Goal: Task Accomplishment & Management: Manage account settings

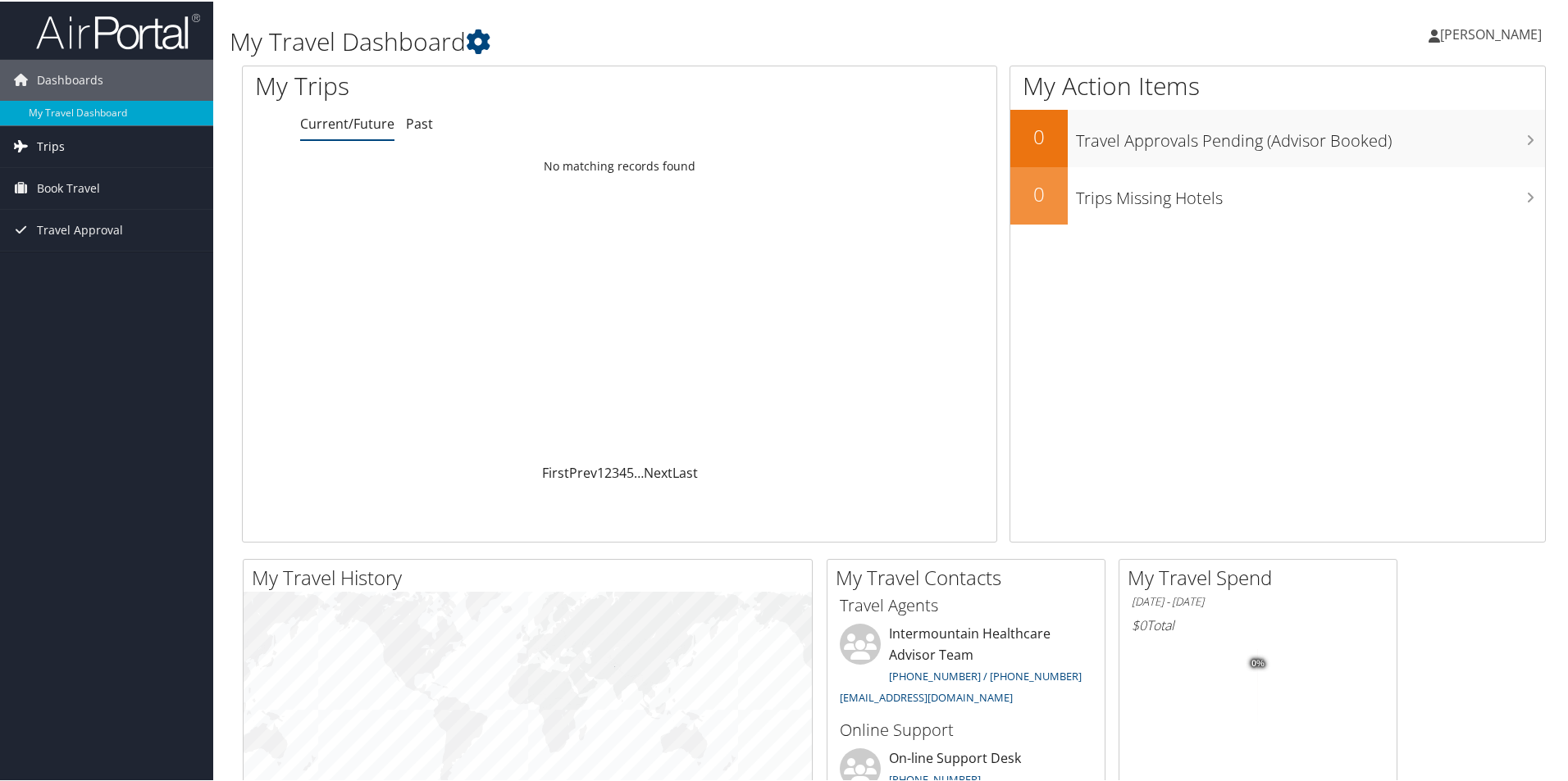
click at [44, 143] on span "Trips" at bounding box center [50, 145] width 28 height 41
click at [72, 176] on link "Current/Future Trips" at bounding box center [106, 178] width 213 height 25
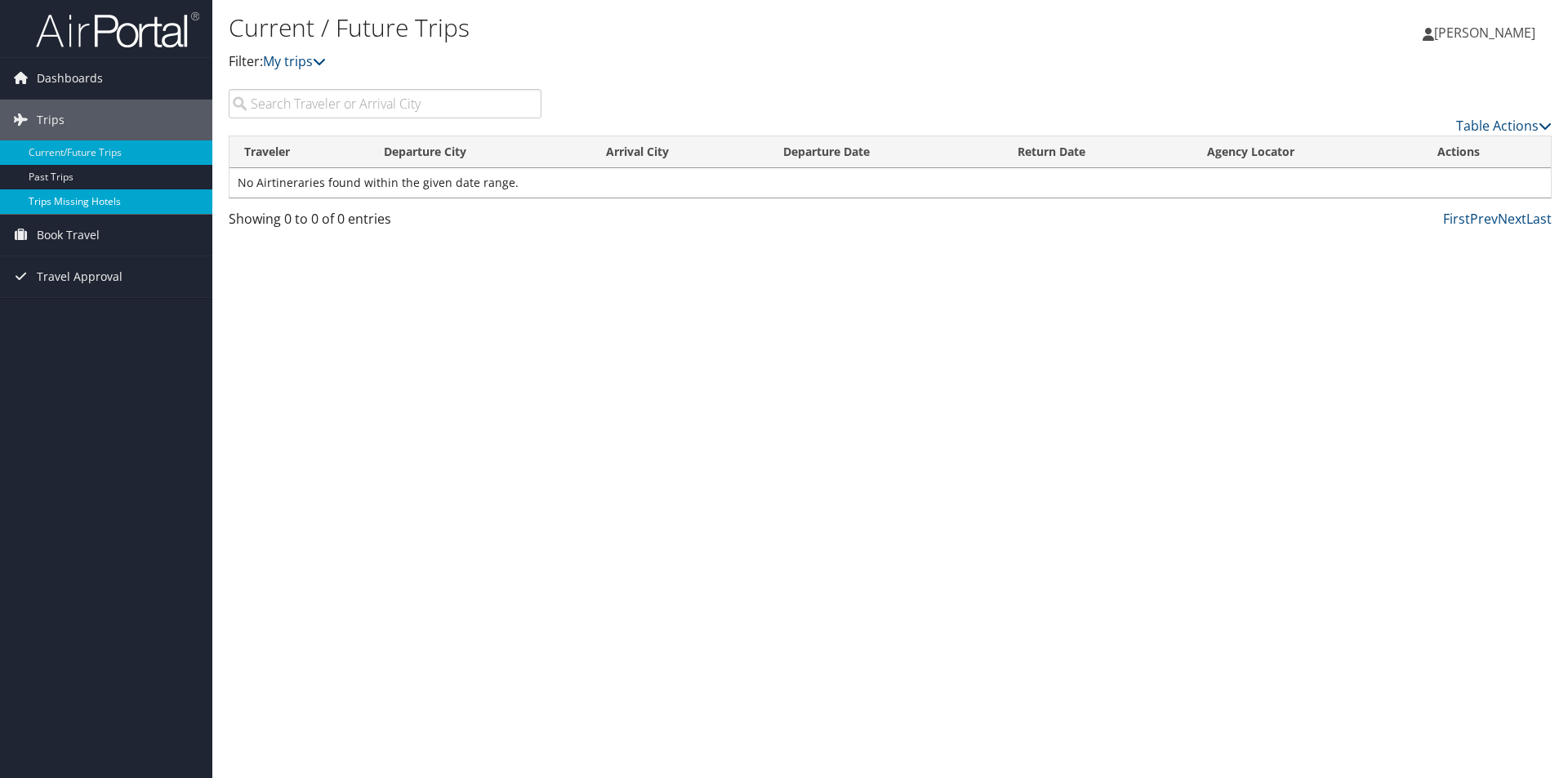
click at [82, 204] on link "Trips Missing Hotels" at bounding box center [106, 202] width 212 height 25
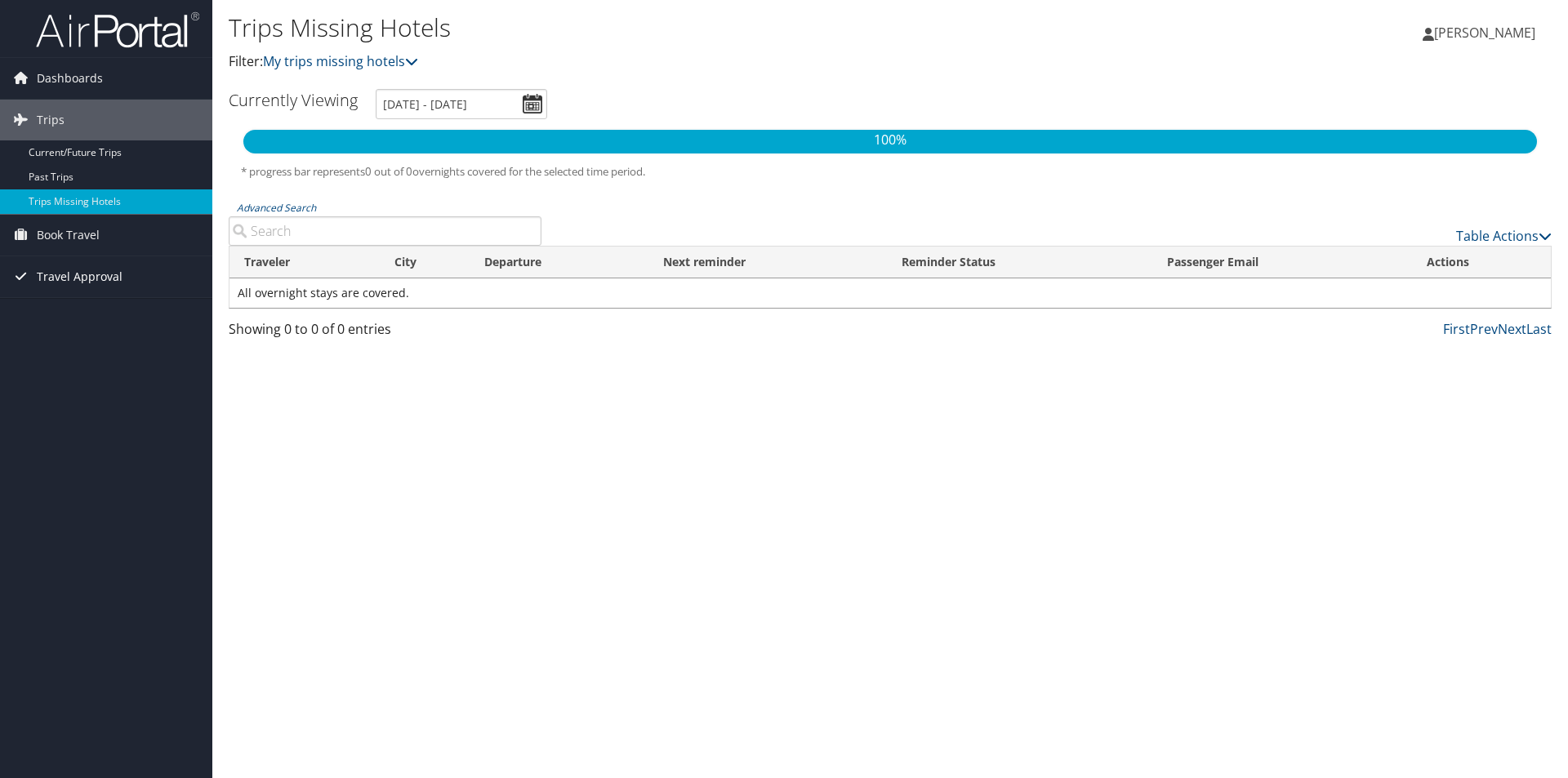
click at [60, 275] on span "Travel Approval" at bounding box center [79, 277] width 86 height 41
click at [59, 306] on link "Pending Trip Approvals" at bounding box center [106, 309] width 212 height 25
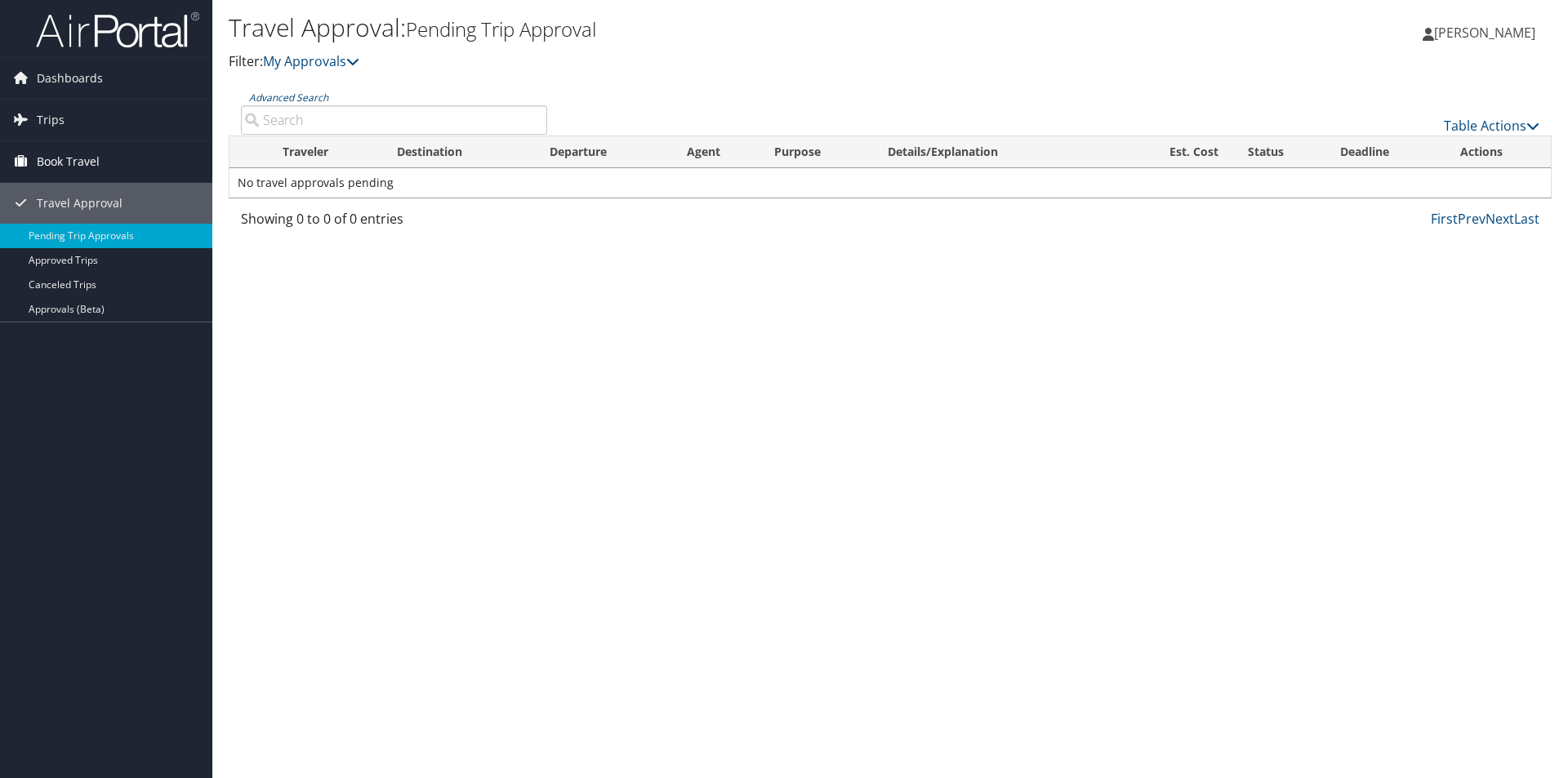
click at [60, 160] on span "Book Travel" at bounding box center [68, 162] width 63 height 41
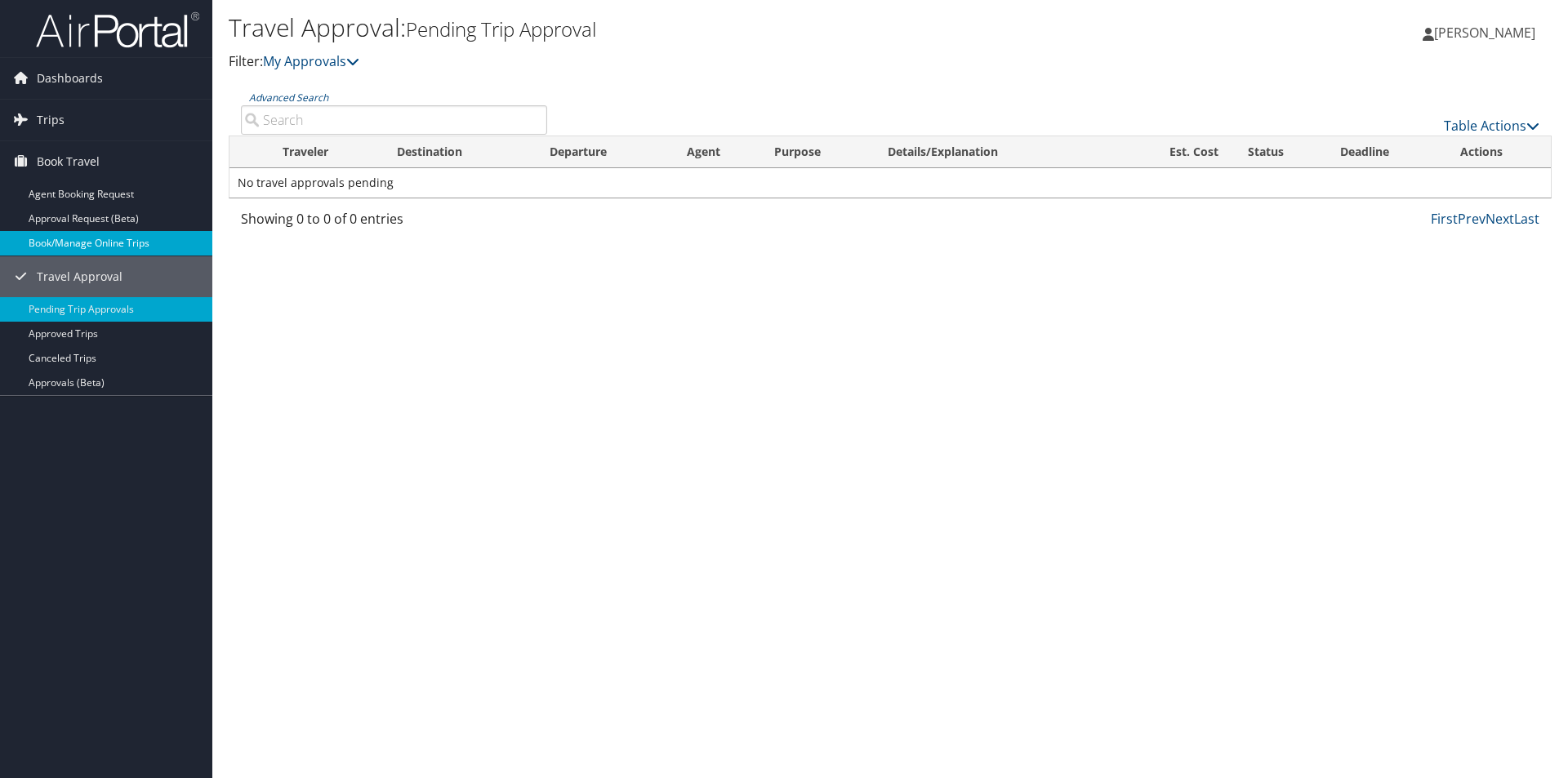
click at [64, 239] on link "Book/Manage Online Trips" at bounding box center [106, 243] width 212 height 25
